Goal: Find specific page/section: Find specific page/section

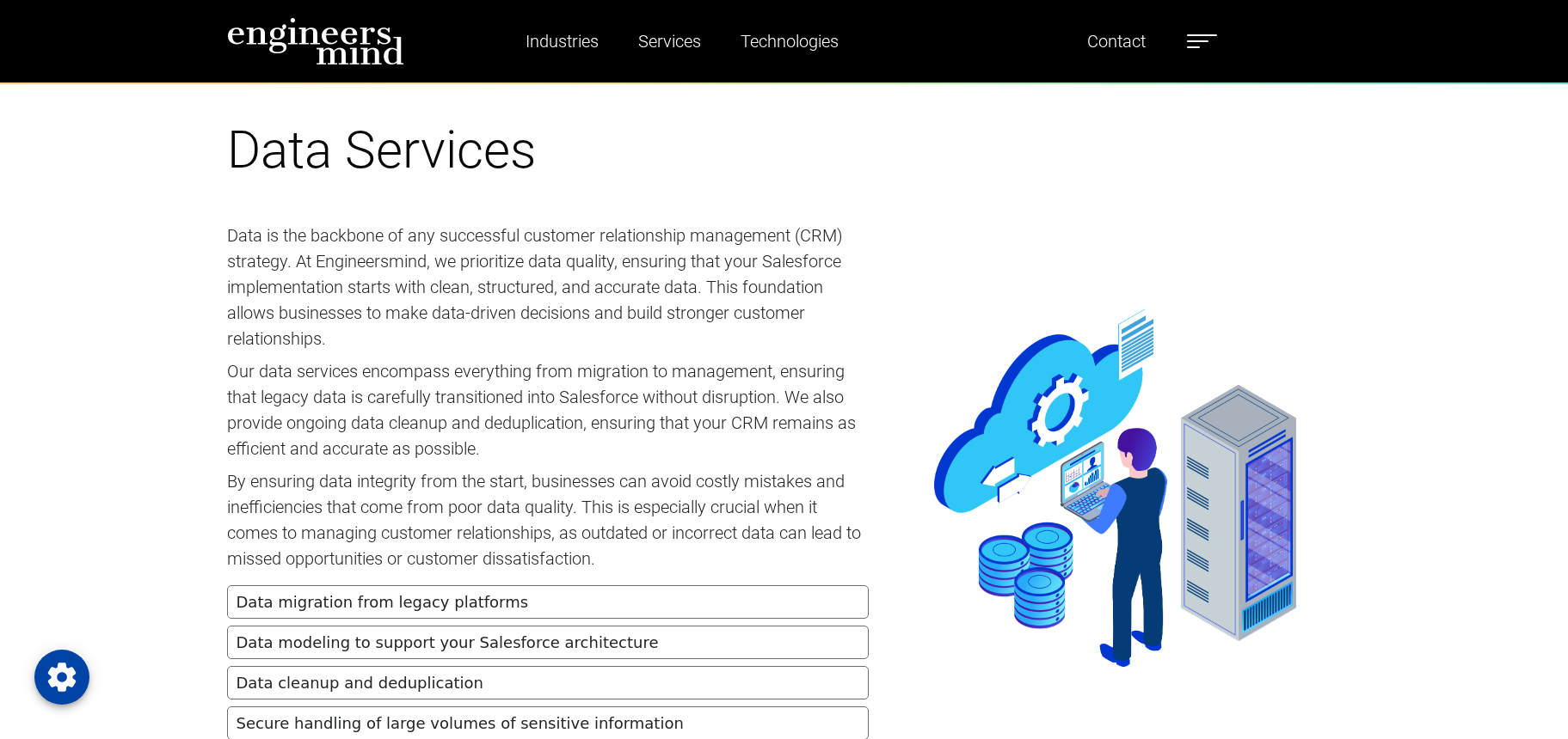
scroll to position [3186, 0]
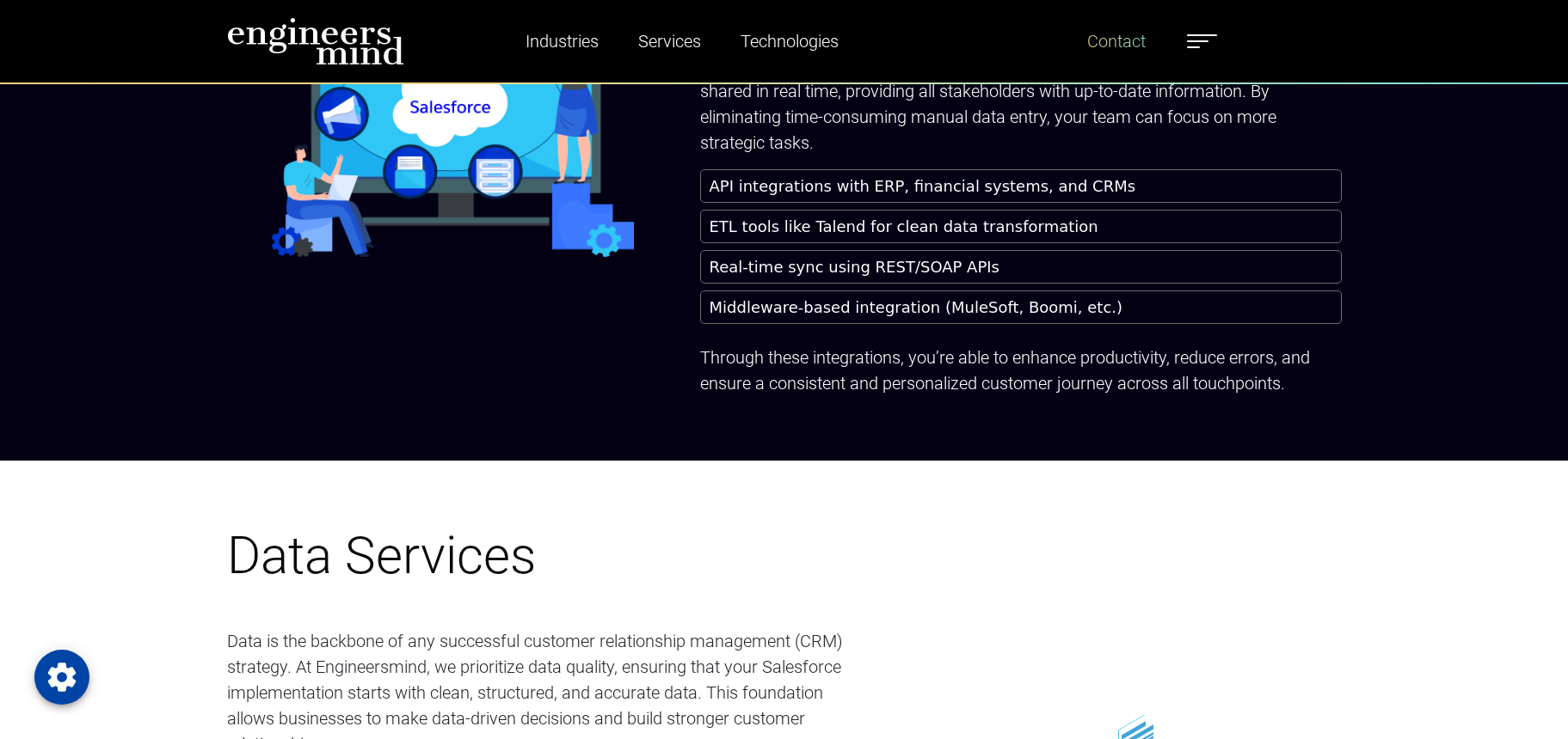
click at [1105, 46] on link "Contact" at bounding box center [1117, 41] width 72 height 40
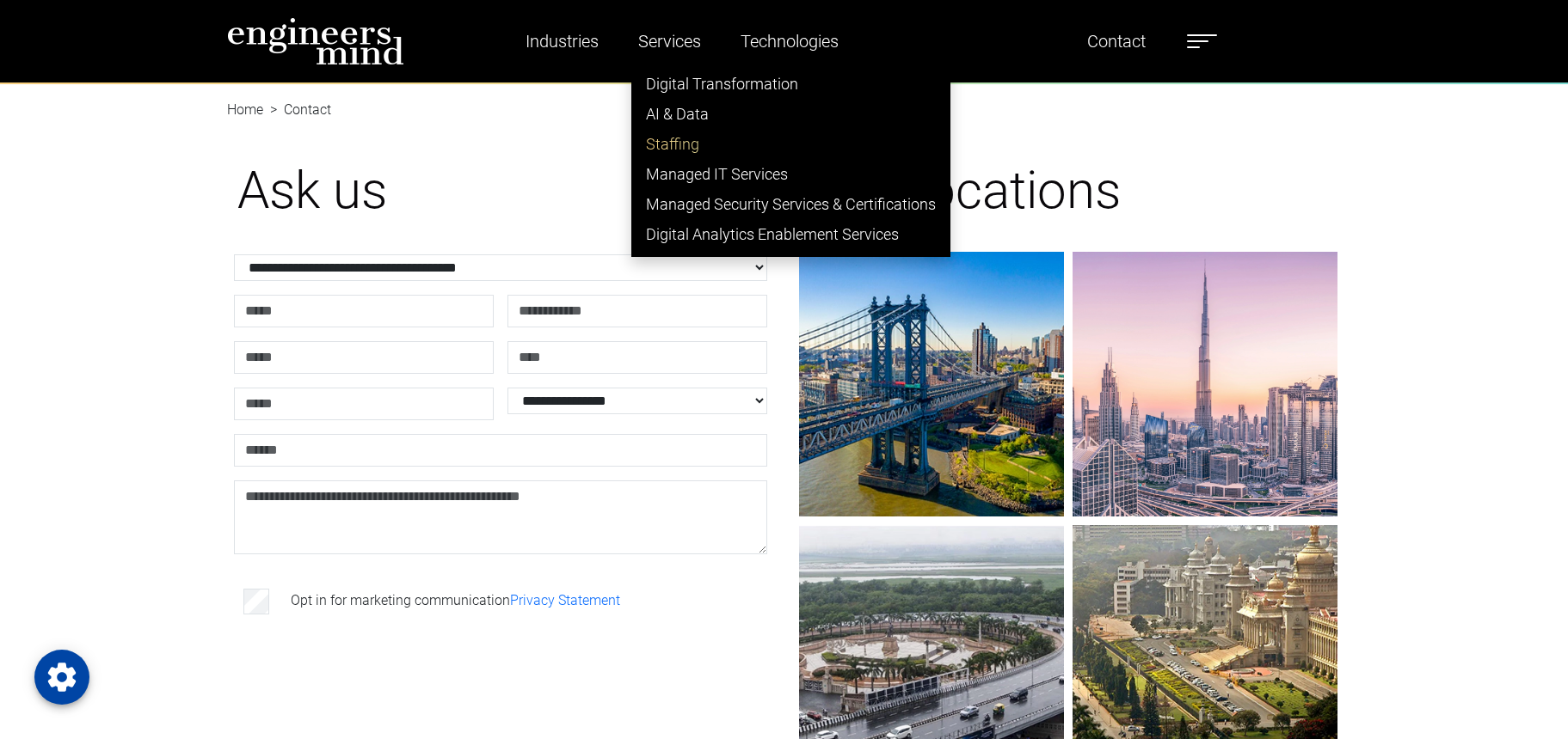
click at [668, 143] on link "Staffing" at bounding box center [791, 144] width 317 height 30
